Goal: Complete application form: Complete application form

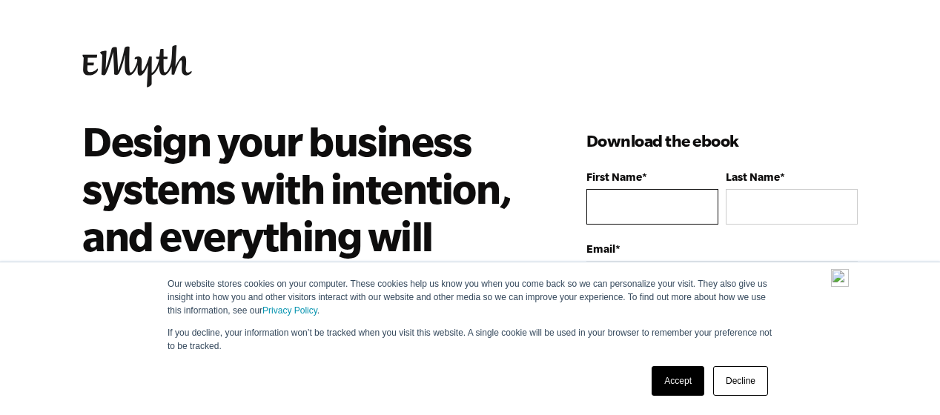
click at [614, 202] on input "First Name *" at bounding box center [652, 207] width 132 height 36
type input "[PERSON_NAME]"
type input "Green"
type input "[PERSON_NAME][EMAIL_ADDRESS][DOMAIN_NAME]"
type input "Diamond J Group"
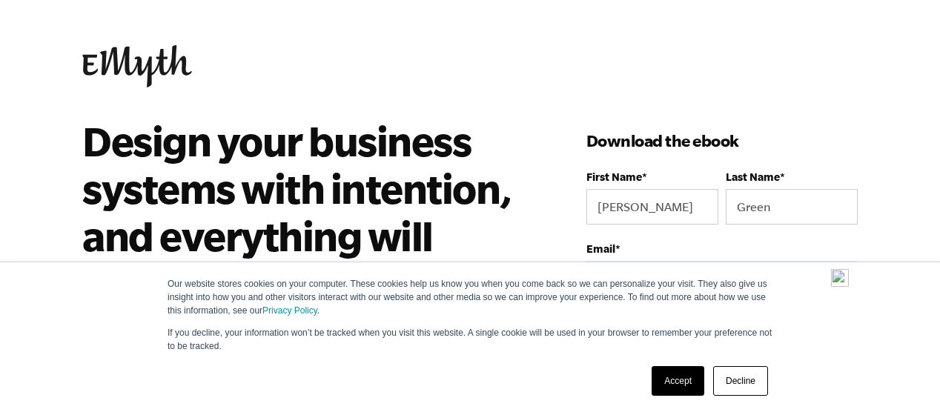
select select "[GEOGRAPHIC_DATA]"
type input "14699640529"
click at [655, 253] on label "Email *" at bounding box center [721, 248] width 271 height 13
click at [655, 261] on input "[PERSON_NAME][EMAIL_ADDRESS][DOMAIN_NAME]" at bounding box center [721, 279] width 271 height 36
click at [624, 256] on div "Email * [PERSON_NAME][EMAIL_ADDRESS][DOMAIN_NAME]" at bounding box center [721, 269] width 271 height 54
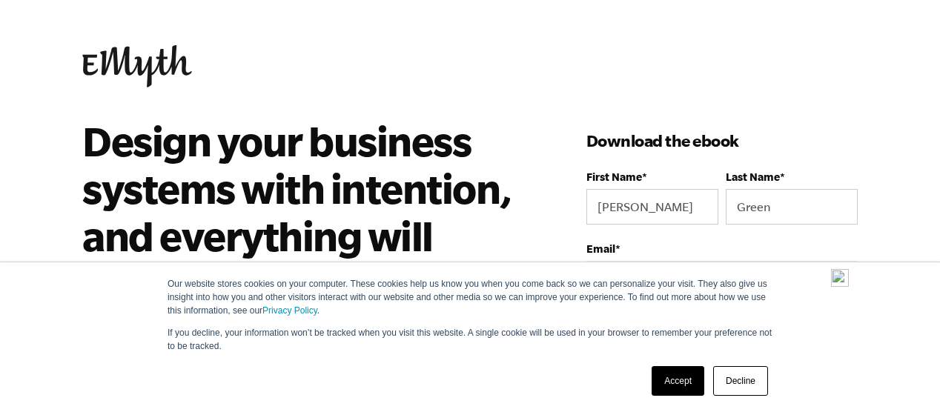
click at [624, 245] on label "Email *" at bounding box center [721, 248] width 271 height 13
click at [624, 261] on input "[PERSON_NAME][EMAIL_ADDRESS][DOMAIN_NAME]" at bounding box center [721, 279] width 271 height 36
click at [756, 242] on label "Email *" at bounding box center [721, 248] width 271 height 13
click at [756, 261] on input "[PERSON_NAME][EMAIL_ADDRESS][DOMAIN_NAME]" at bounding box center [721, 279] width 271 height 36
click at [842, 242] on label "Email *" at bounding box center [721, 248] width 271 height 13
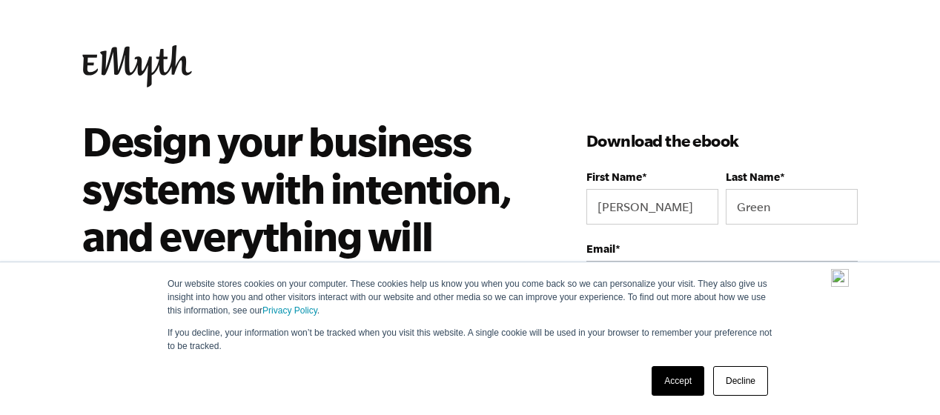
click at [842, 261] on input "[PERSON_NAME][EMAIL_ADDRESS][DOMAIN_NAME]" at bounding box center [721, 279] width 271 height 36
click at [773, 244] on label "Email *" at bounding box center [721, 248] width 271 height 13
click at [773, 261] on input "[PERSON_NAME][EMAIL_ADDRESS][DOMAIN_NAME]" at bounding box center [721, 279] width 271 height 36
click at [695, 249] on label "Email *" at bounding box center [721, 248] width 271 height 13
click at [695, 261] on input "[PERSON_NAME][EMAIL_ADDRESS][DOMAIN_NAME]" at bounding box center [721, 279] width 271 height 36
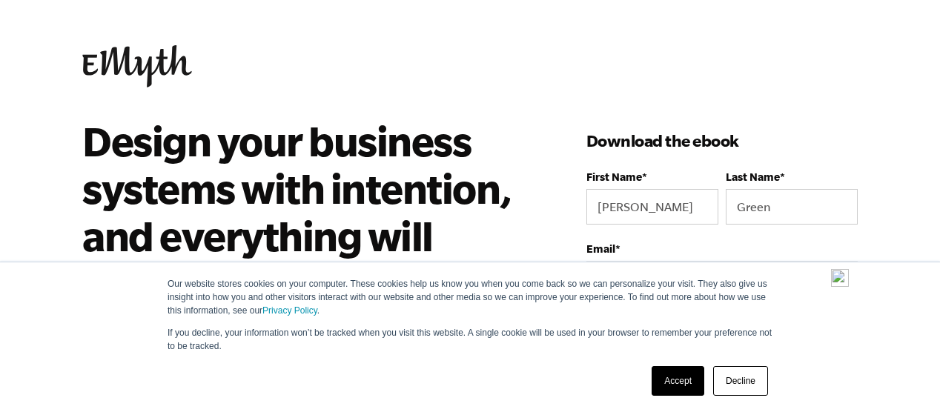
click at [838, 280] on img at bounding box center [840, 278] width 18 height 18
click at [679, 247] on label "Email *" at bounding box center [721, 248] width 271 height 13
click at [679, 261] on input "[PERSON_NAME][EMAIL_ADDRESS][DOMAIN_NAME]" at bounding box center [721, 279] width 271 height 36
click at [680, 247] on label "Email *" at bounding box center [721, 248] width 271 height 13
click at [680, 261] on input "[PERSON_NAME][EMAIL_ADDRESS][DOMAIN_NAME]" at bounding box center [721, 279] width 271 height 36
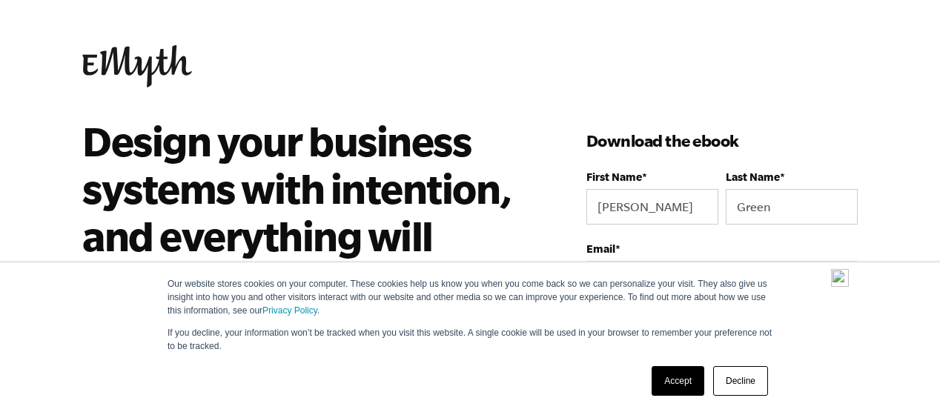
click at [725, 259] on div "Email * [PERSON_NAME][EMAIL_ADDRESS][DOMAIN_NAME]" at bounding box center [721, 269] width 271 height 54
click at [649, 250] on label "Email *" at bounding box center [721, 248] width 271 height 13
click at [649, 261] on input "[PERSON_NAME][EMAIL_ADDRESS][DOMAIN_NAME]" at bounding box center [721, 279] width 271 height 36
type input "[PERSON_NAME][EMAIL_ADDRESS]"
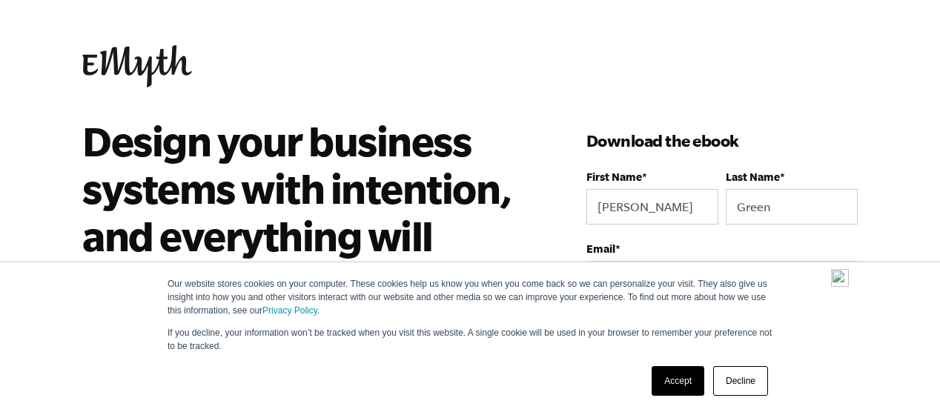
click at [645, 244] on label "Email *" at bounding box center [721, 248] width 271 height 13
click at [645, 261] on input "[PERSON_NAME][EMAIL_ADDRESS]" at bounding box center [721, 279] width 271 height 36
click at [882, 245] on body "Our website stores cookies on your computer. These cookies help us know you whe…" at bounding box center [470, 207] width 940 height 415
drag, startPoint x: 851, startPoint y: 245, endPoint x: 822, endPoint y: 244, distance: 28.9
click at [839, 245] on label "Email *" at bounding box center [721, 248] width 271 height 13
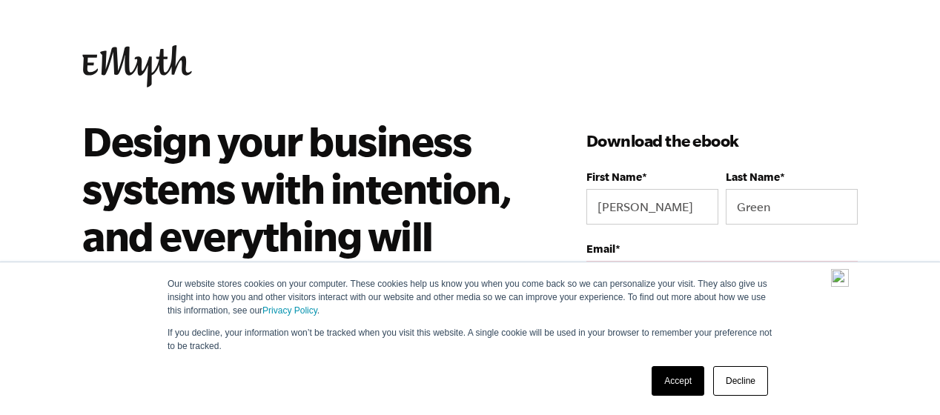
click at [839, 261] on input "[PERSON_NAME][EMAIL_ADDRESS]" at bounding box center [721, 279] width 271 height 36
drag, startPoint x: 644, startPoint y: 241, endPoint x: 630, endPoint y: 256, distance: 19.9
click at [630, 256] on div "Email * [PERSON_NAME][EMAIL_ADDRESS] Please enter a valid email address. Did yo…" at bounding box center [721, 302] width 271 height 121
click at [644, 237] on fieldset "First Name * [PERSON_NAME] Last Name * [PERSON_NAME]" at bounding box center [721, 207] width 271 height 72
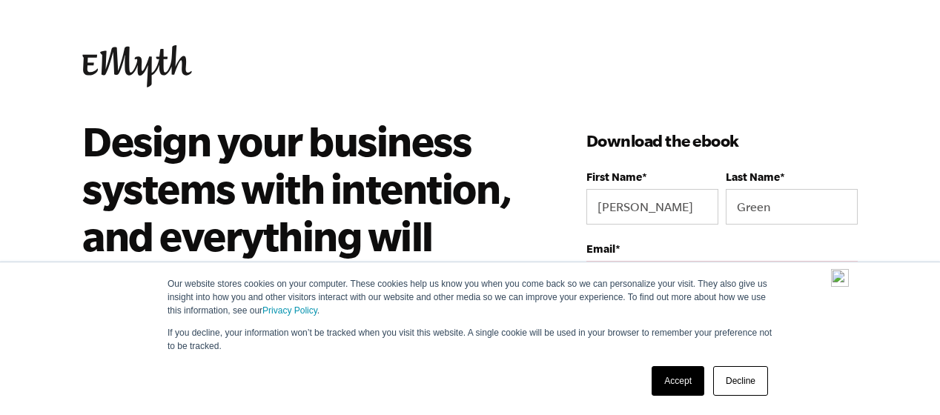
click at [642, 253] on label "Email *" at bounding box center [721, 248] width 271 height 13
click at [642, 261] on input "[PERSON_NAME][EMAIL_ADDRESS]" at bounding box center [721, 279] width 271 height 36
click at [630, 244] on label "Email *" at bounding box center [721, 248] width 271 height 13
click at [630, 261] on input "[PERSON_NAME][EMAIL_ADDRESS]" at bounding box center [721, 279] width 271 height 36
click at [628, 243] on label "Email *" at bounding box center [721, 248] width 271 height 13
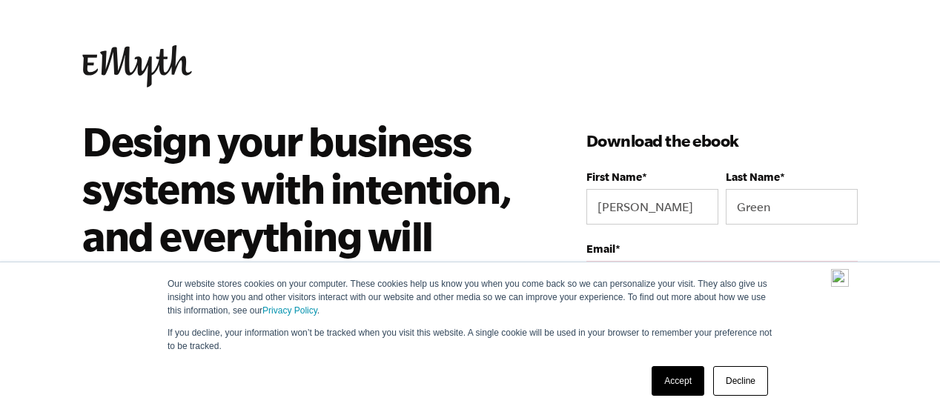
click at [628, 261] on input "[PERSON_NAME][EMAIL_ADDRESS]" at bounding box center [721, 279] width 271 height 36
click at [622, 205] on input "First Name *" at bounding box center [652, 207] width 132 height 36
type input "[PERSON_NAME]"
type input "Green"
type input "[PERSON_NAME][EMAIL_ADDRESS][DOMAIN_NAME]"
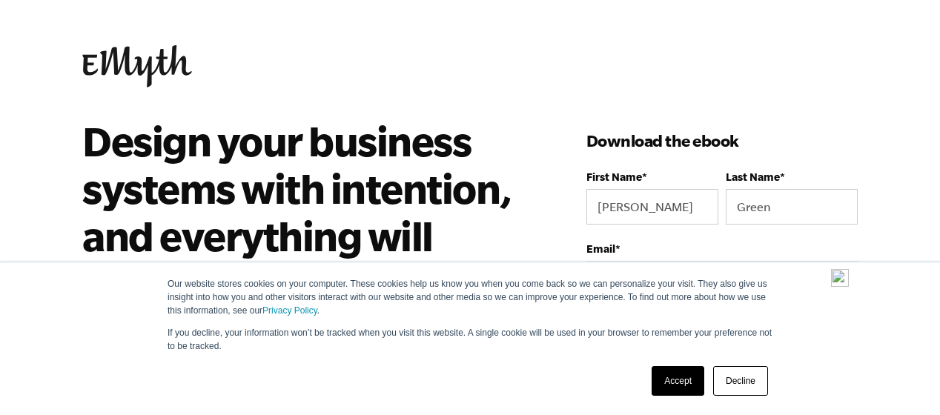
type input "Diamond J Group"
select select "[GEOGRAPHIC_DATA]"
type input "14699640529"
click at [670, 247] on label "Email *" at bounding box center [721, 248] width 271 height 13
click at [670, 261] on input "[PERSON_NAME][EMAIL_ADDRESS][DOMAIN_NAME]" at bounding box center [721, 279] width 271 height 36
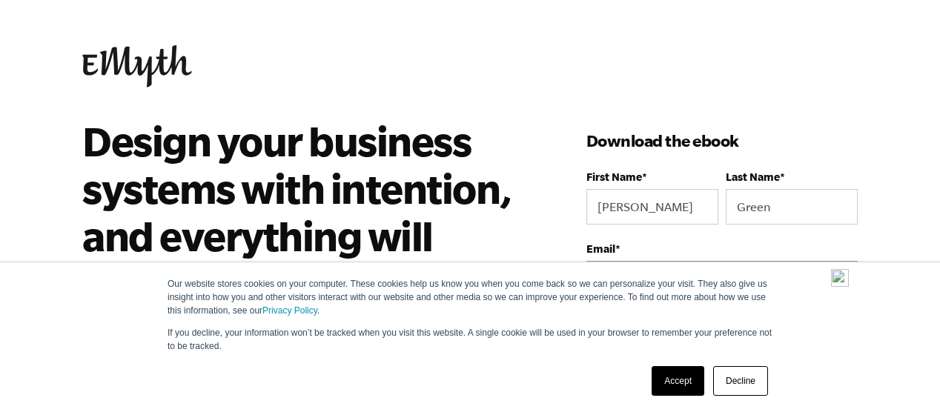
click at [627, 261] on input "[PERSON_NAME][EMAIL_ADDRESS][DOMAIN_NAME]" at bounding box center [721, 279] width 271 height 36
click at [647, 244] on label "Email *" at bounding box center [721, 248] width 271 height 13
click at [647, 261] on input "[PERSON_NAME][EMAIL_ADDRESS][DOMAIN_NAME]" at bounding box center [721, 279] width 271 height 36
click at [789, 202] on input "Green" at bounding box center [792, 207] width 132 height 36
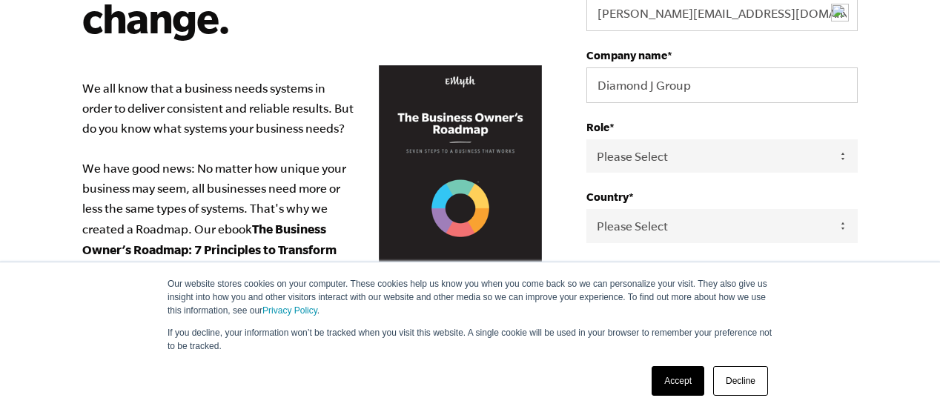
scroll to position [297, 0]
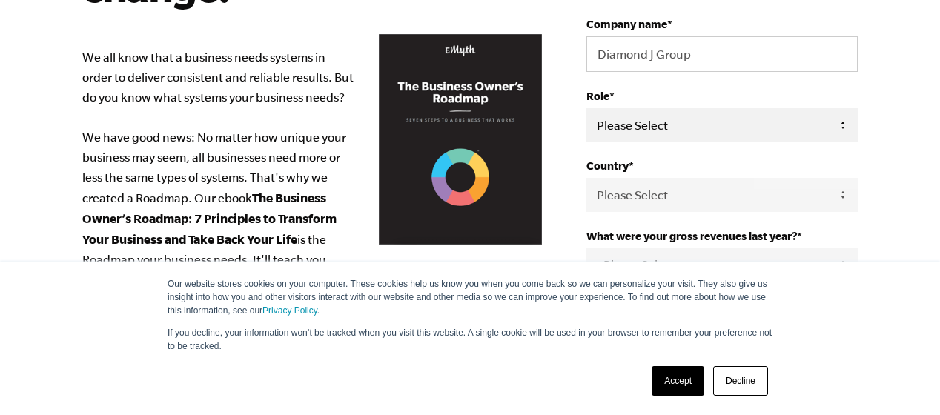
click at [847, 121] on select "Please Select Owner Partner / Co-Owner Executive Employee / Other" at bounding box center [721, 124] width 271 height 33
select select "Owner"
click at [586, 108] on select "Please Select Owner Partner / Co-Owner Executive Employee / Other" at bounding box center [721, 124] width 271 height 33
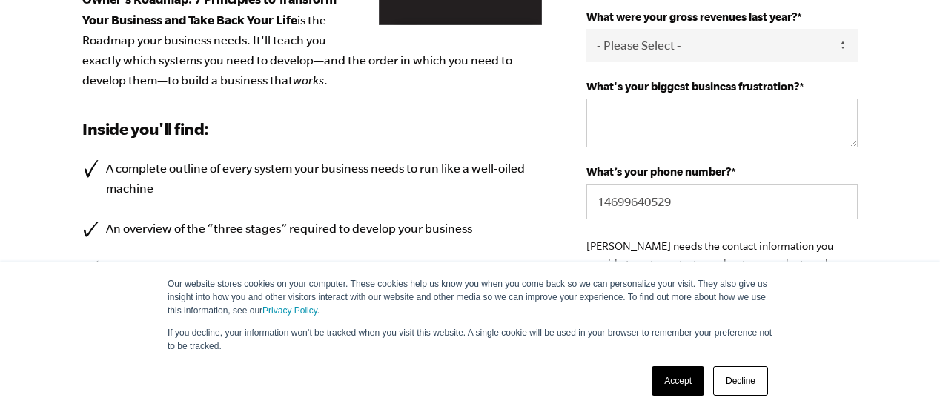
scroll to position [568, 0]
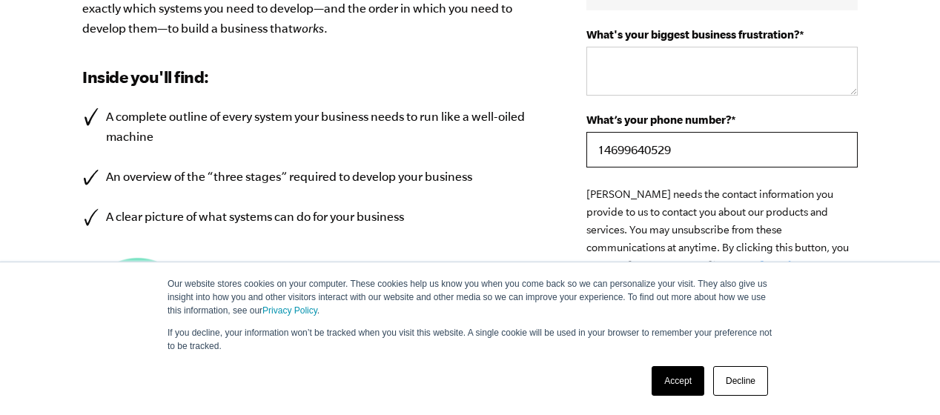
click at [695, 151] on input "14699640529" at bounding box center [721, 150] width 271 height 36
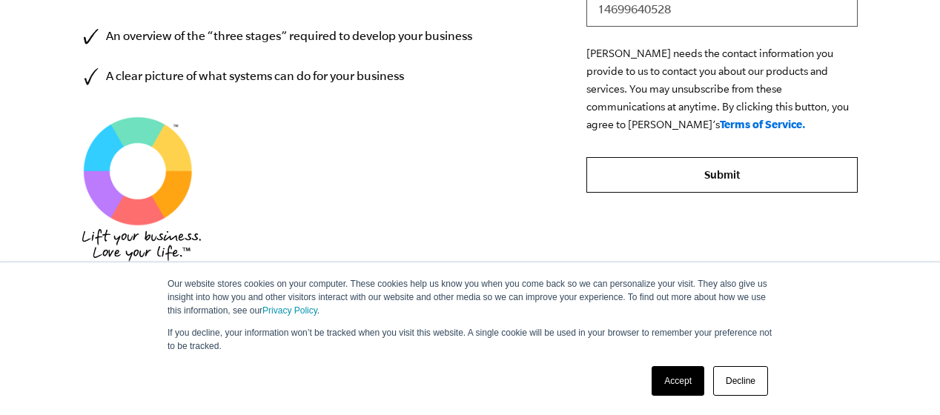
scroll to position [716, 0]
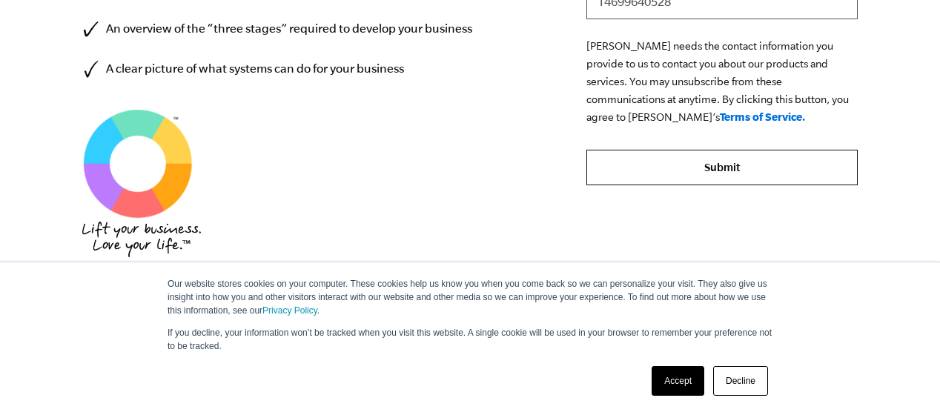
type input "14699640528"
click at [725, 159] on input "Submit" at bounding box center [721, 168] width 271 height 36
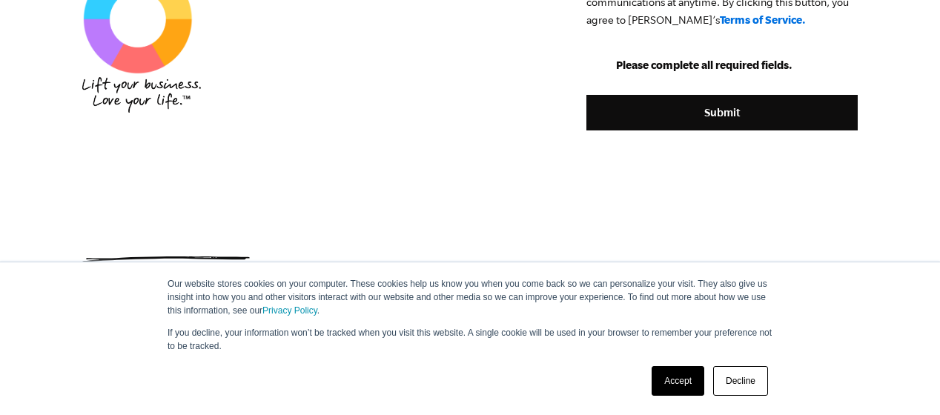
scroll to position [861, 0]
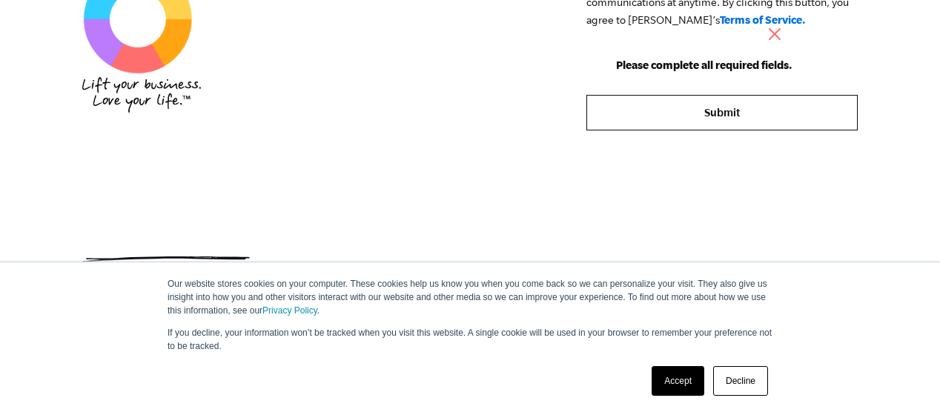
click at [713, 110] on input "Submit" at bounding box center [721, 113] width 271 height 36
